Goal: Transaction & Acquisition: Book appointment/travel/reservation

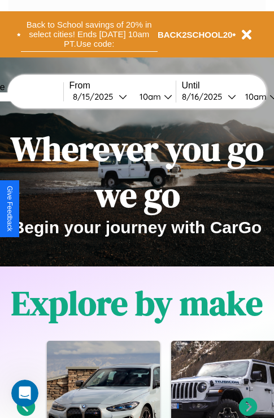
click at [89, 34] on button "Back to School savings of 20% in select cities! Ends 9/1 at 10am PT. Use code:" at bounding box center [89, 34] width 136 height 35
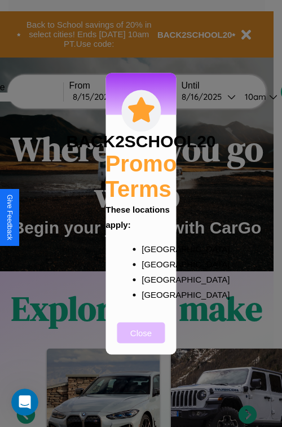
click at [141, 340] on button "Close" at bounding box center [141, 332] width 48 height 21
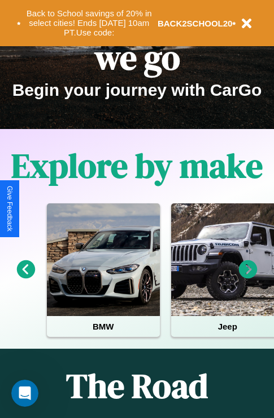
scroll to position [174, 0]
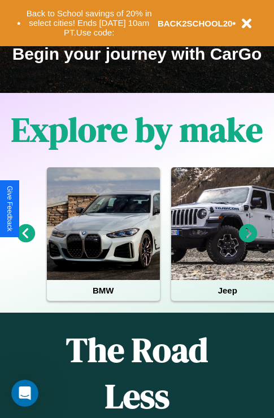
click at [248, 241] on icon at bounding box center [248, 233] width 19 height 19
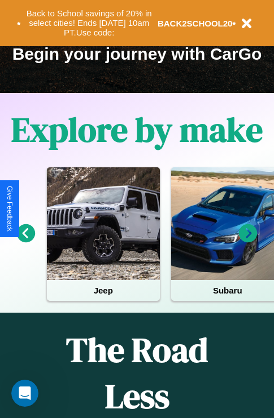
click at [25, 241] on icon at bounding box center [26, 233] width 19 height 19
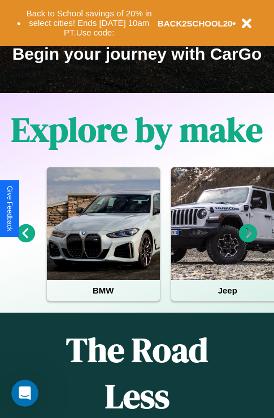
click at [248, 241] on icon at bounding box center [248, 233] width 19 height 19
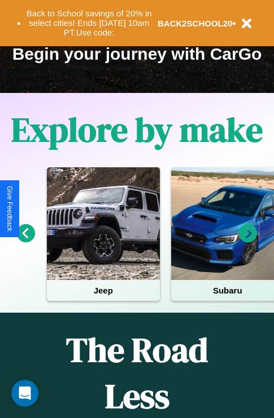
click at [248, 241] on icon at bounding box center [248, 233] width 19 height 19
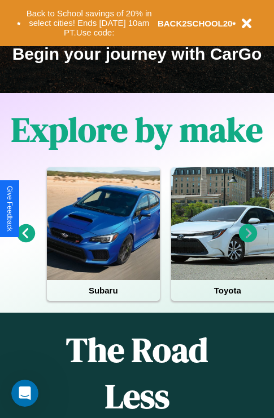
click at [248, 241] on icon at bounding box center [248, 233] width 19 height 19
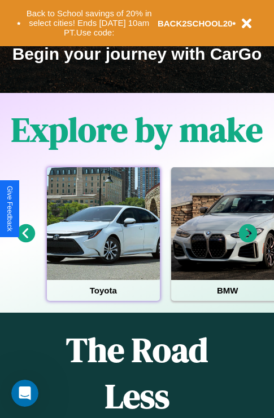
click at [103, 241] on div at bounding box center [103, 224] width 113 height 113
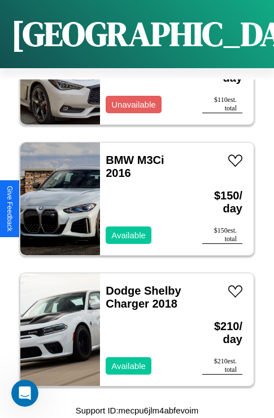
scroll to position [6715, 0]
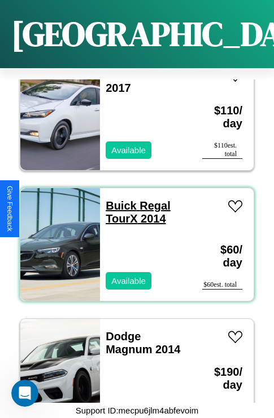
click at [117, 200] on link "Buick Regal TourX 2014" at bounding box center [137, 212] width 65 height 25
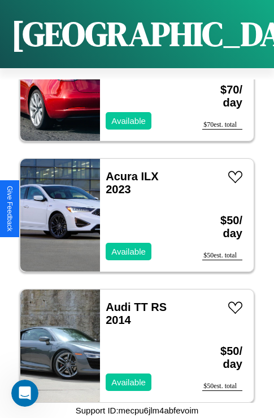
scroll to position [5668, 0]
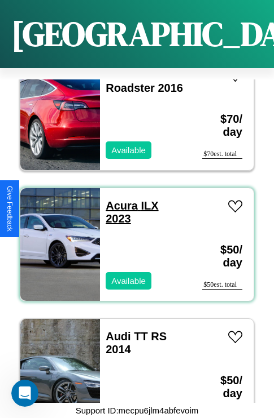
click at [118, 200] on link "Acura ILX 2023" at bounding box center [131, 212] width 52 height 25
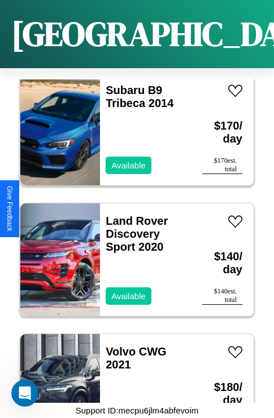
scroll to position [7893, 0]
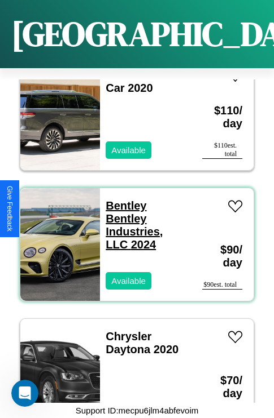
click at [133, 238] on link "Bentley Bentley Industries, LLC 2024" at bounding box center [133, 225] width 57 height 51
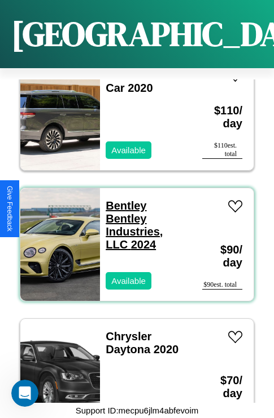
click at [133, 238] on link "Bentley Bentley Industries, LLC 2024" at bounding box center [133, 225] width 57 height 51
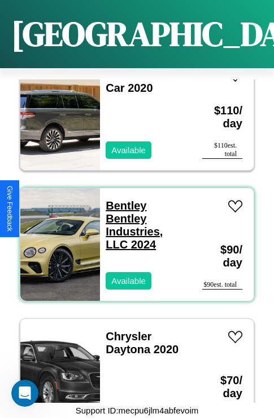
click at [133, 238] on link "Bentley Bentley Industries, LLC 2024" at bounding box center [133, 225] width 57 height 51
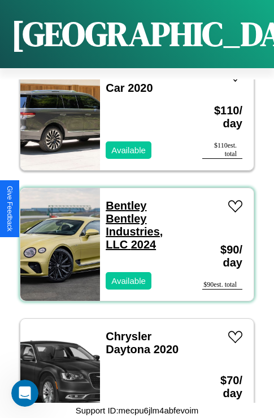
click at [133, 238] on link "Bentley Bentley Industries, LLC 2024" at bounding box center [133, 225] width 57 height 51
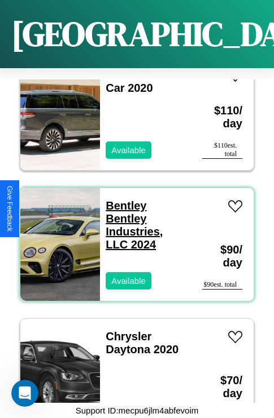
click at [133, 238] on link "Bentley Bentley Industries, LLC 2024" at bounding box center [133, 225] width 57 height 51
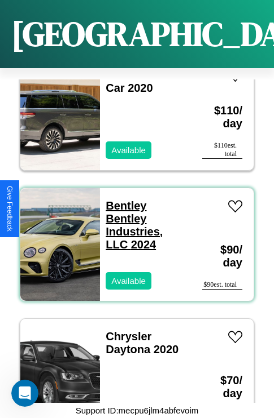
click at [122, 200] on link "Bentley Bentley Industries, LLC 2024" at bounding box center [133, 225] width 57 height 51
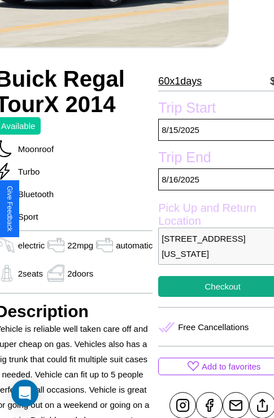
scroll to position [240, 54]
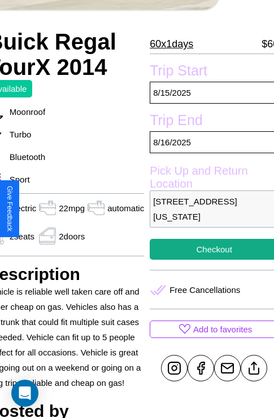
click at [209, 209] on p "1564 Spring Street Dallas Texas 77121 United States" at bounding box center [213, 209] width 129 height 37
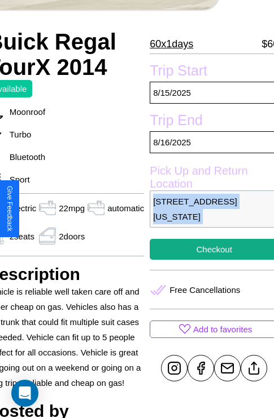
click at [209, 209] on p "1564 Spring Street Dallas Texas 77121 United States" at bounding box center [213, 209] width 129 height 37
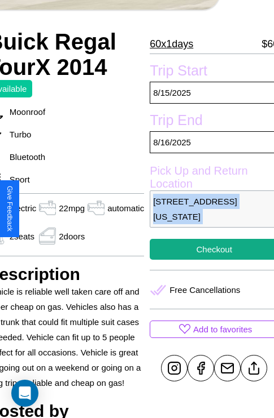
click at [209, 209] on p "1564 Spring Street Dallas Texas 77121 United States" at bounding box center [213, 209] width 129 height 37
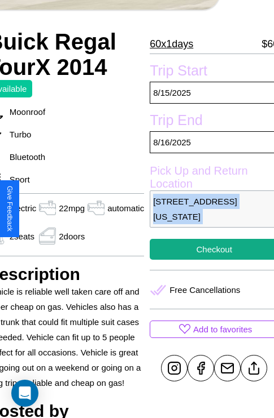
click at [209, 209] on p "1564 Spring Street Dallas Texas 77121 United States" at bounding box center [213, 209] width 129 height 37
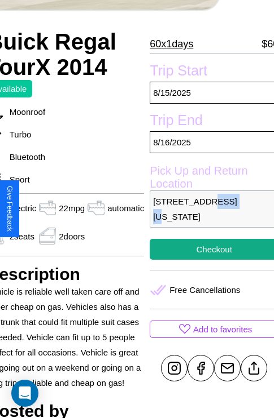
click at [209, 209] on p "1564 Spring Street Dallas Texas 77121 United States" at bounding box center [213, 209] width 129 height 37
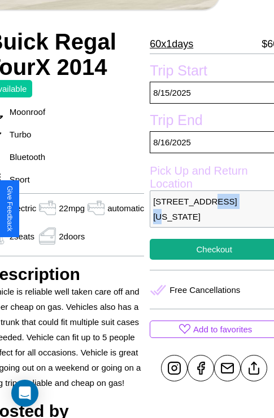
click at [209, 209] on p "1564 Spring Street Dallas Texas 77121 United States" at bounding box center [213, 209] width 129 height 37
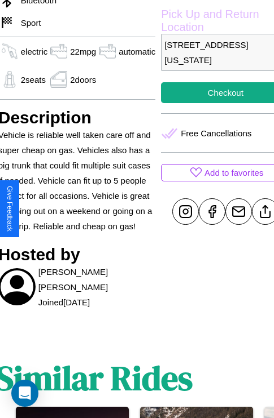
scroll to position [399, 43]
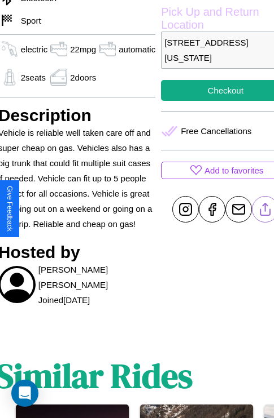
click at [265, 209] on line at bounding box center [265, 208] width 0 height 8
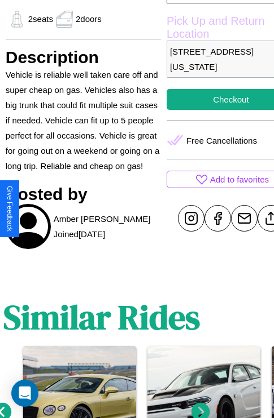
scroll to position [378, 36]
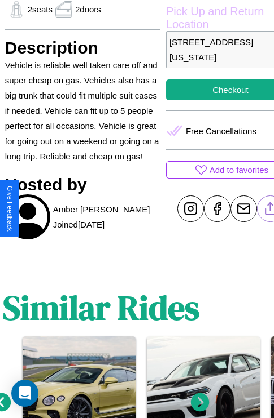
click at [270, 209] on line at bounding box center [270, 207] width 0 height 8
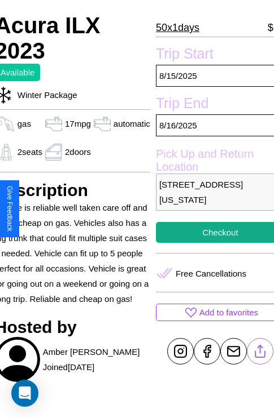
scroll to position [218, 47]
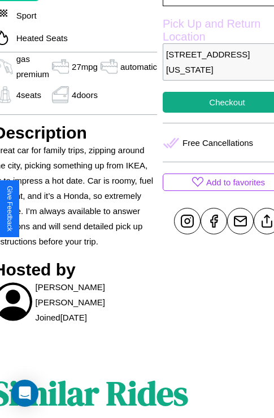
scroll to position [332, 49]
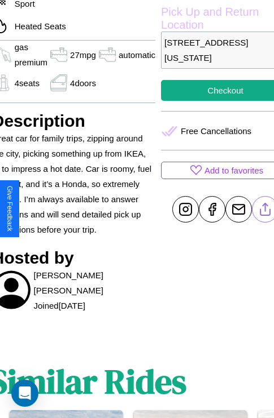
click at [265, 209] on line at bounding box center [265, 208] width 0 height 8
